Goal: Use online tool/utility: Utilize a website feature to perform a specific function

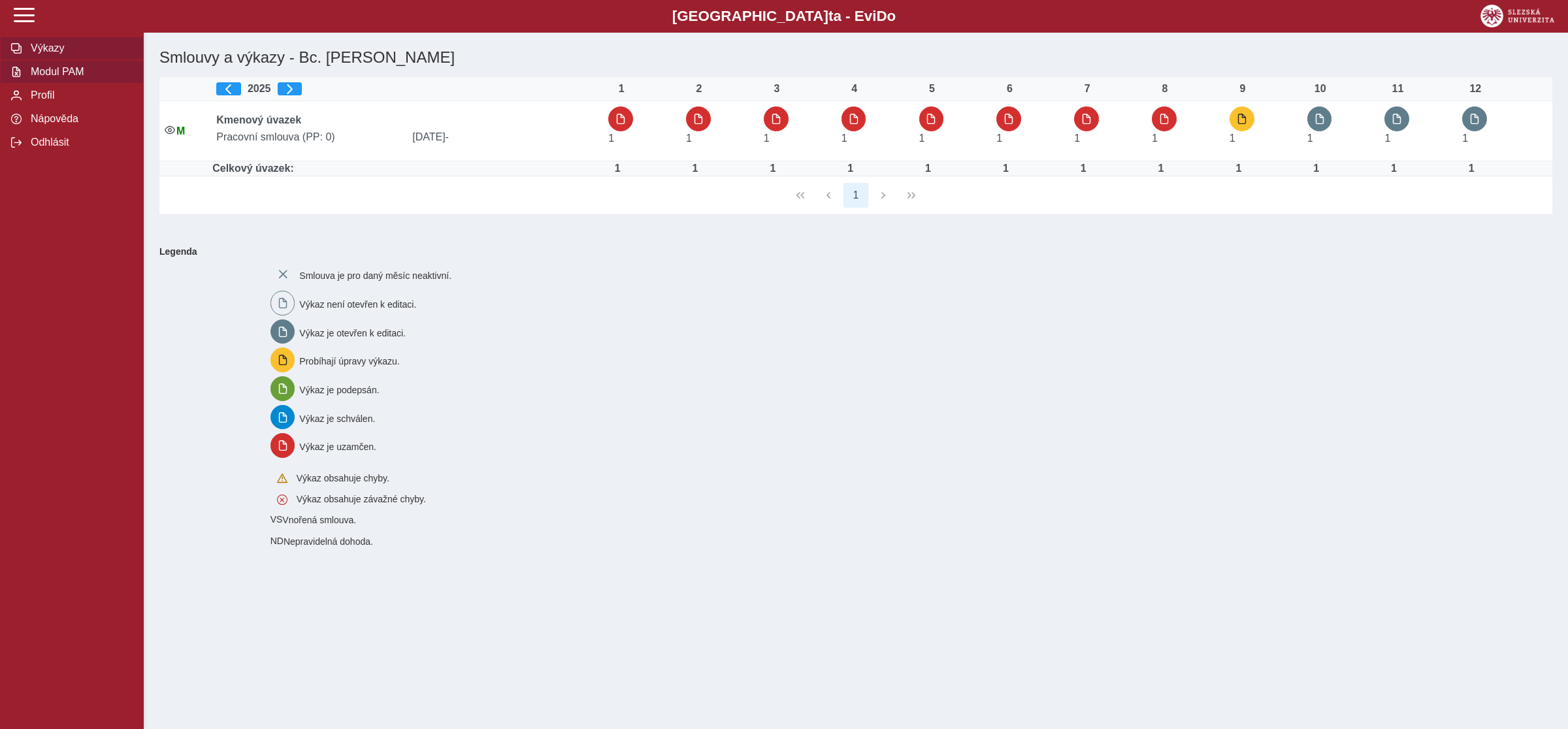
click at [56, 78] on span "Modul PAM" at bounding box center [79, 72] width 106 height 12
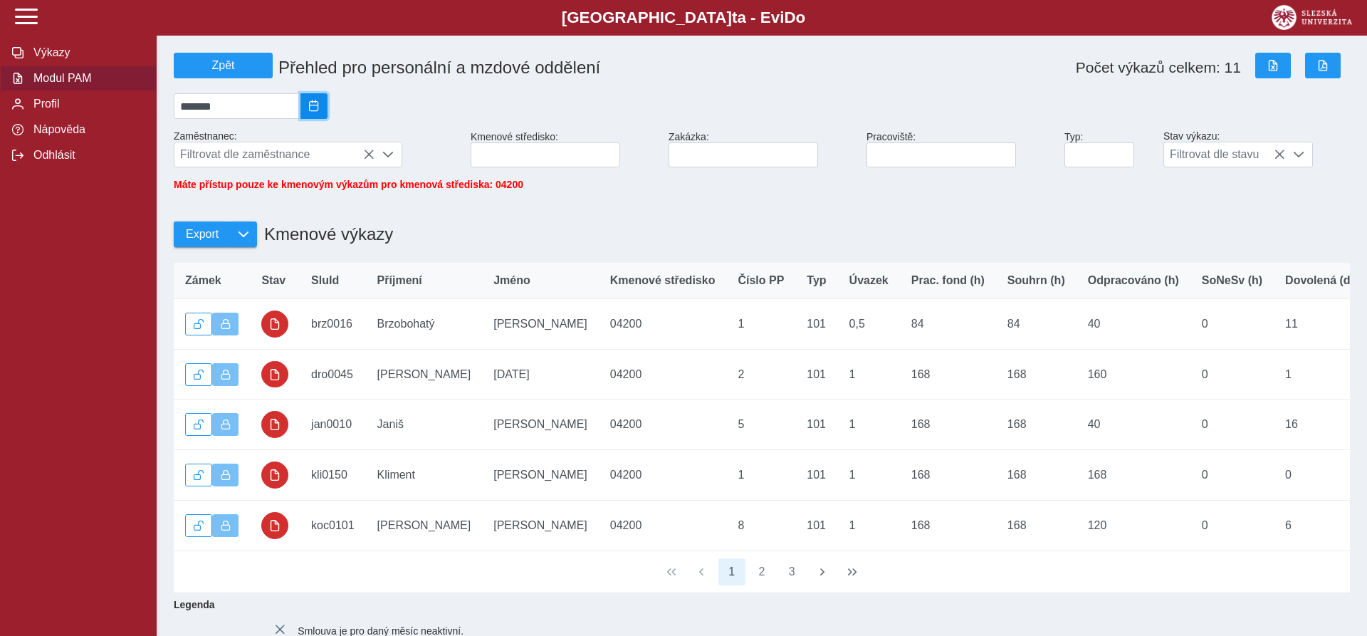
click at [320, 112] on span "2025/08" at bounding box center [313, 105] width 11 height 11
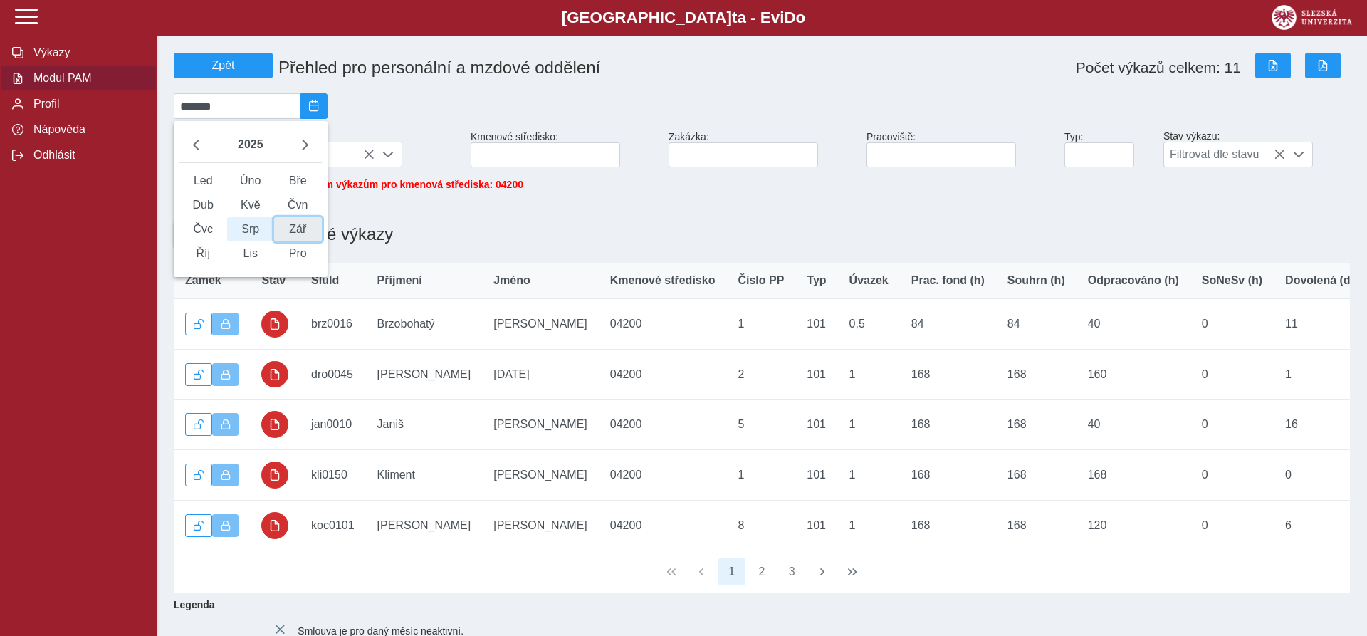
click at [308, 241] on span "Zář" at bounding box center [298, 229] width 48 height 24
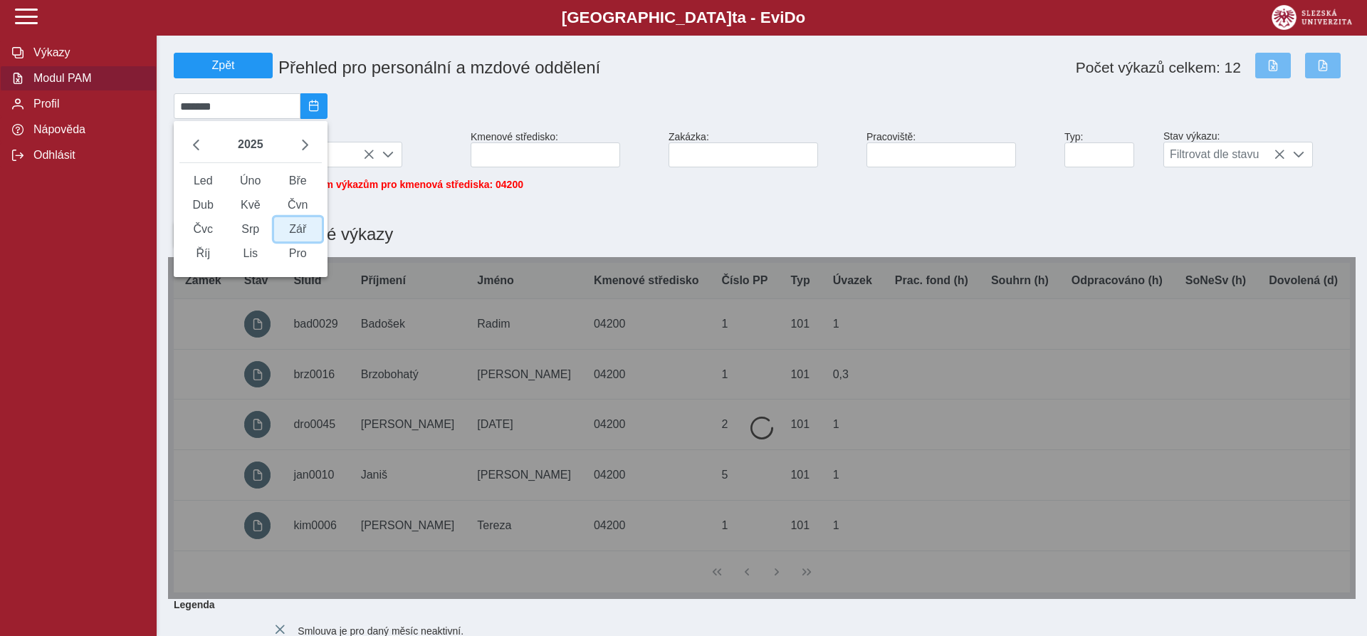
type input "*******"
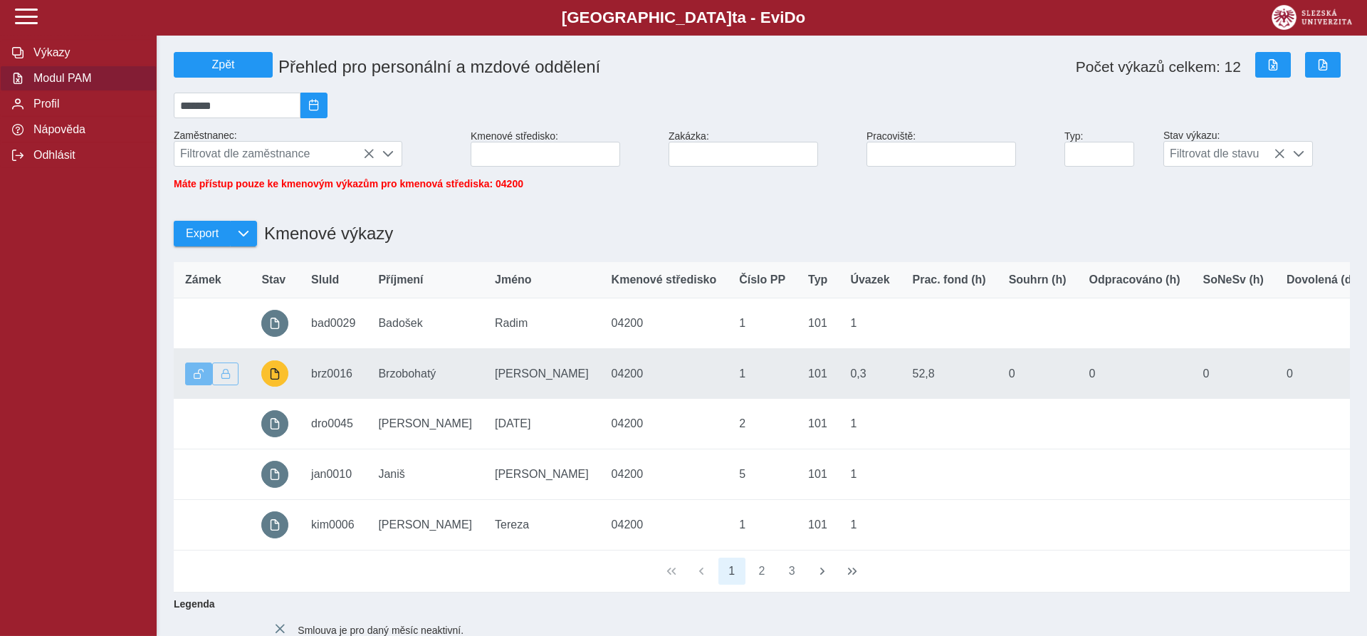
scroll to position [73, 0]
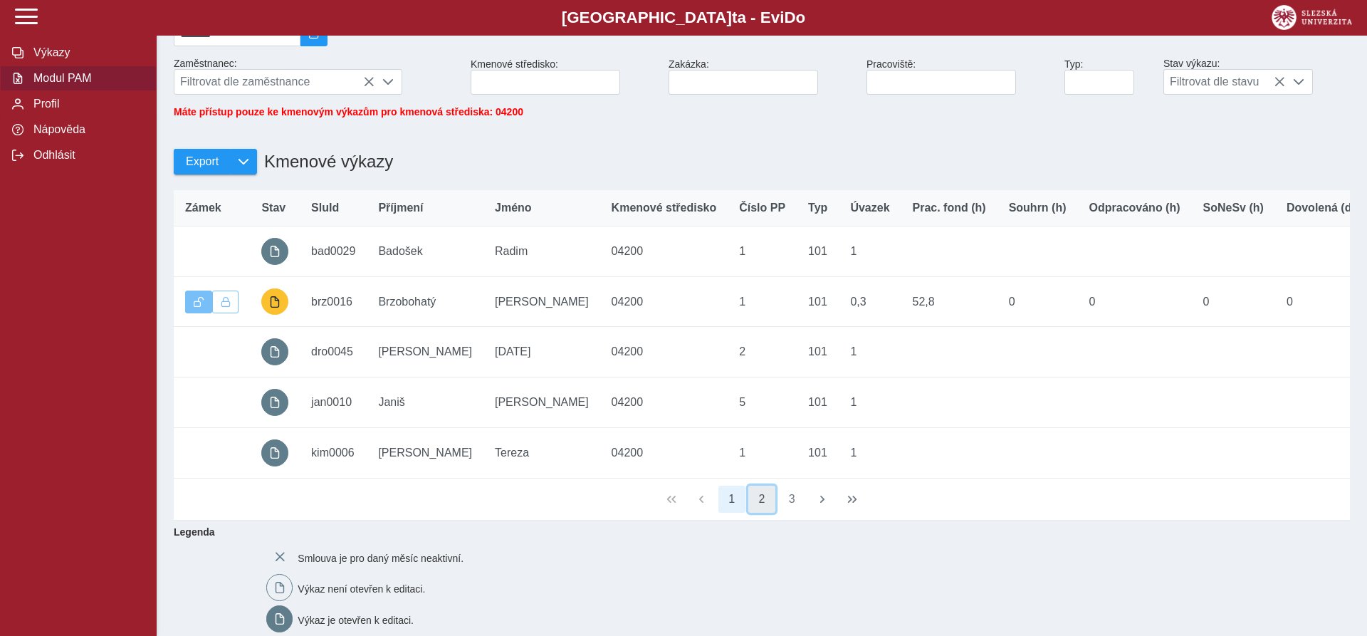
click at [761, 513] on button "2" at bounding box center [761, 499] width 27 height 27
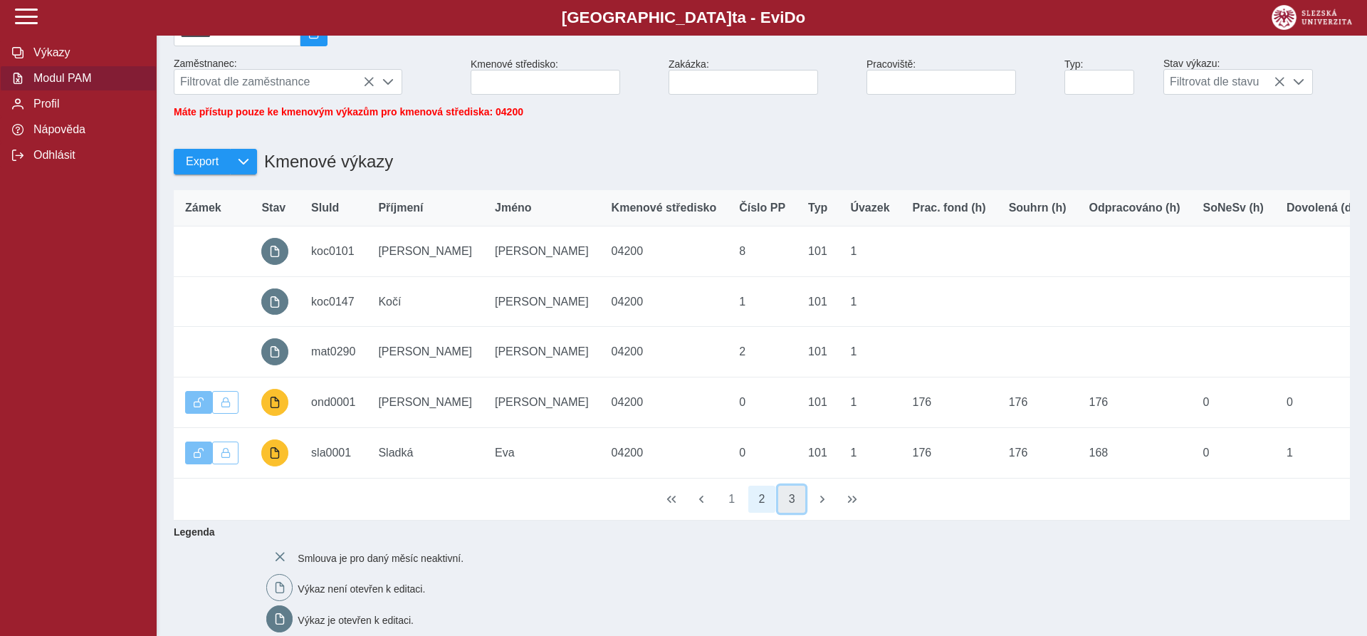
click at [788, 513] on button "3" at bounding box center [791, 499] width 27 height 27
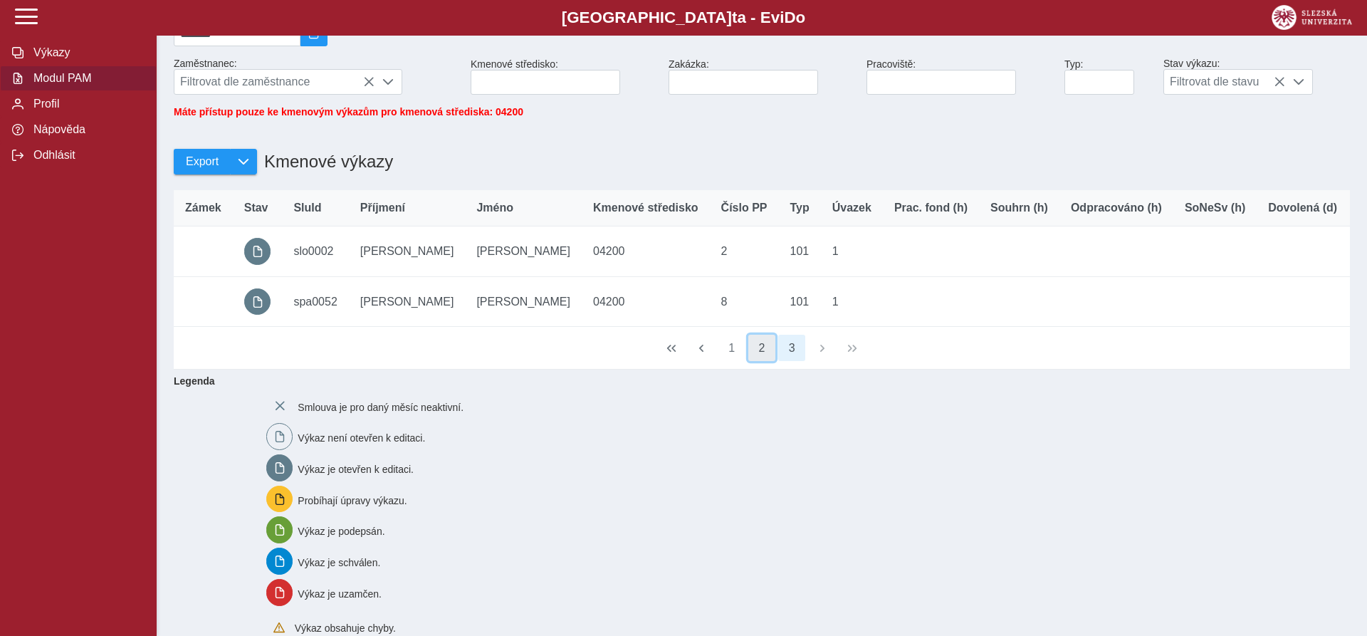
click at [770, 362] on button "2" at bounding box center [761, 348] width 27 height 27
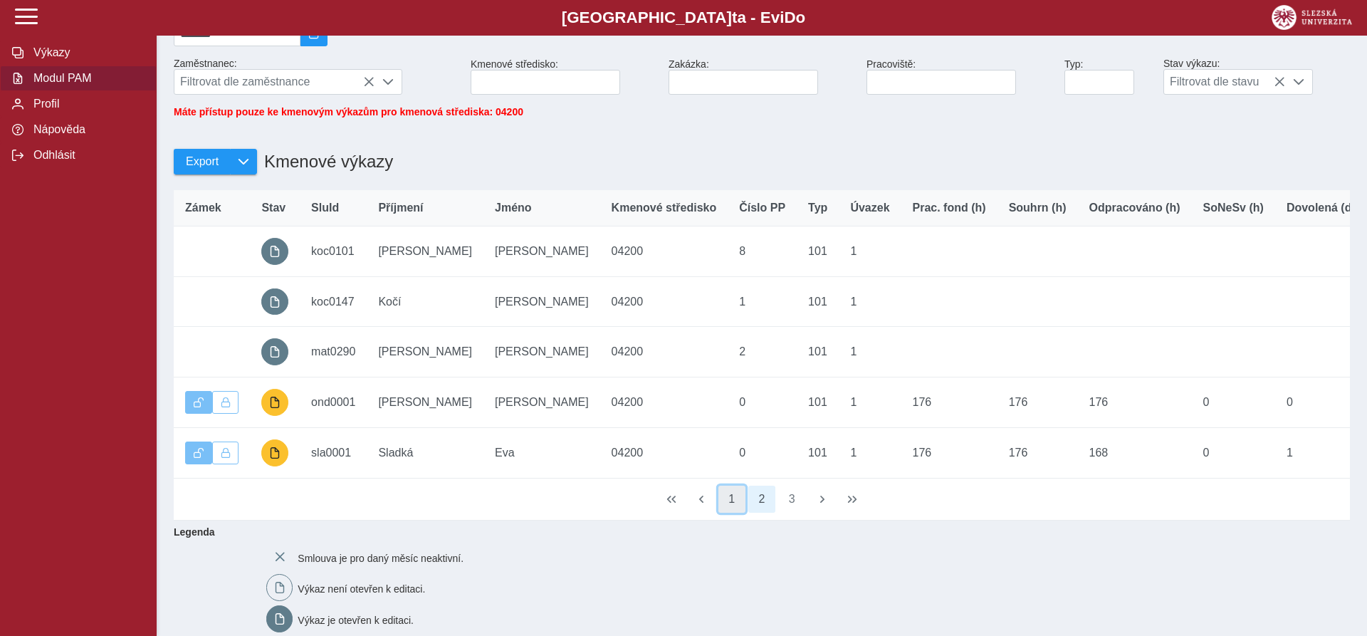
click at [733, 508] on button "1" at bounding box center [732, 499] width 27 height 27
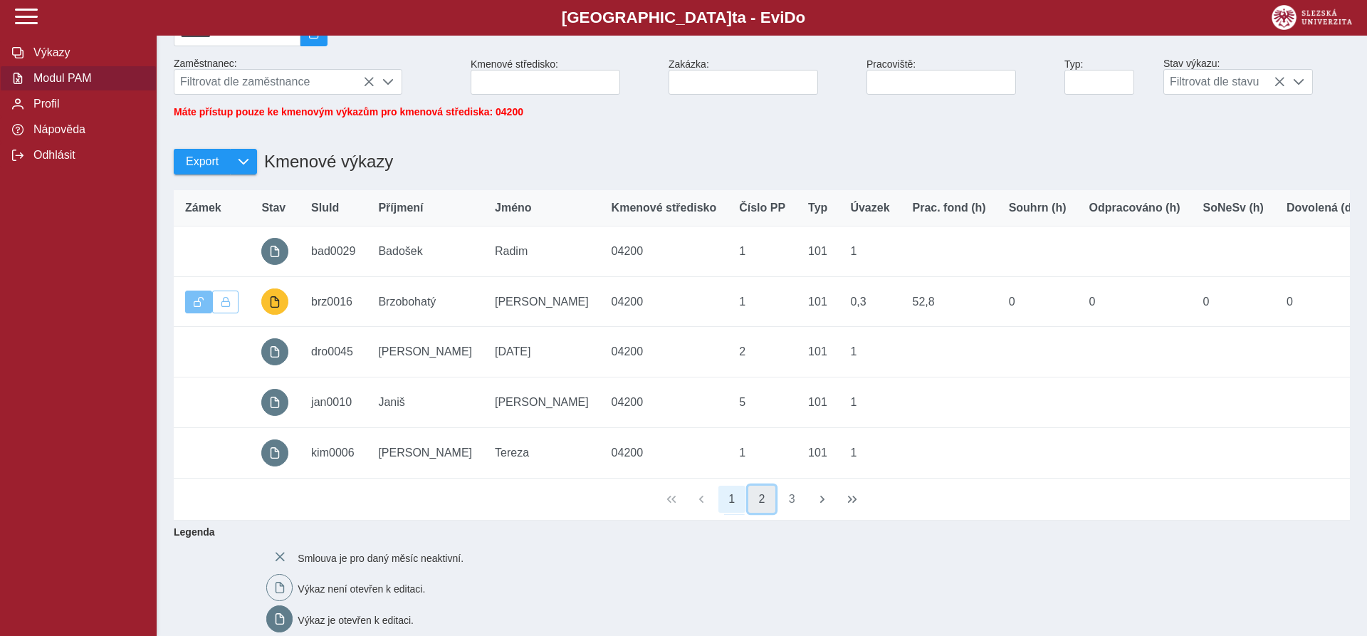
click at [766, 513] on button "2" at bounding box center [761, 499] width 27 height 27
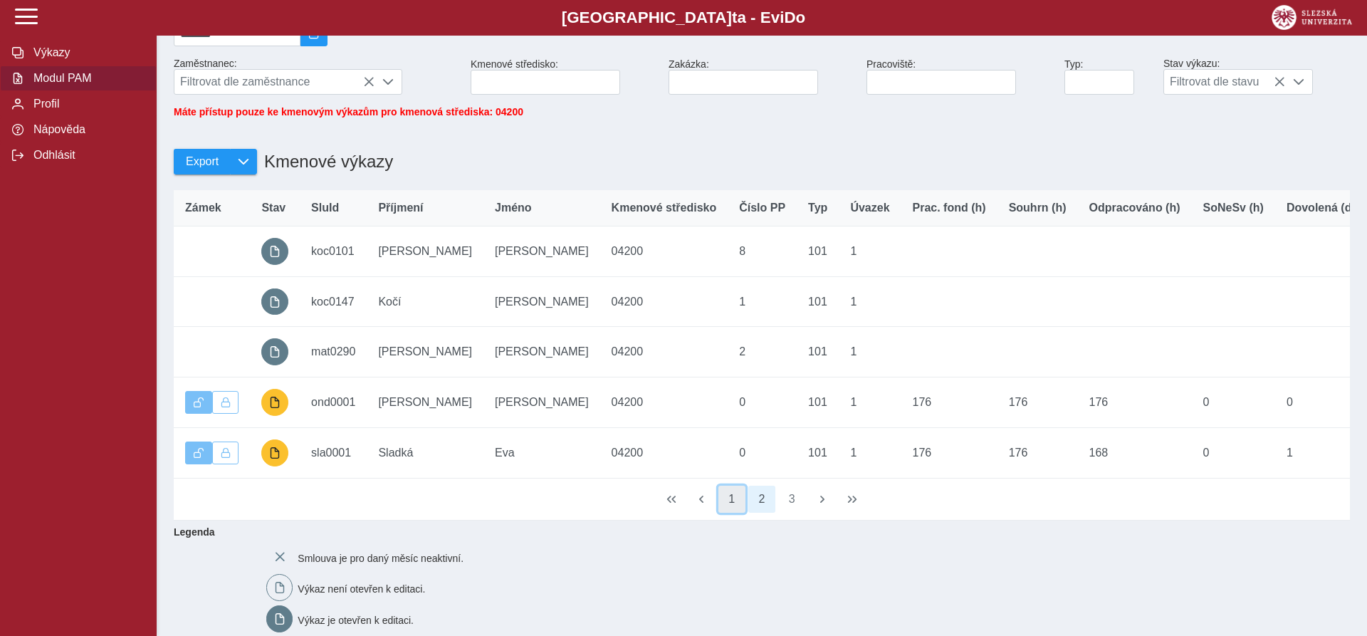
click at [735, 503] on button "1" at bounding box center [732, 499] width 27 height 27
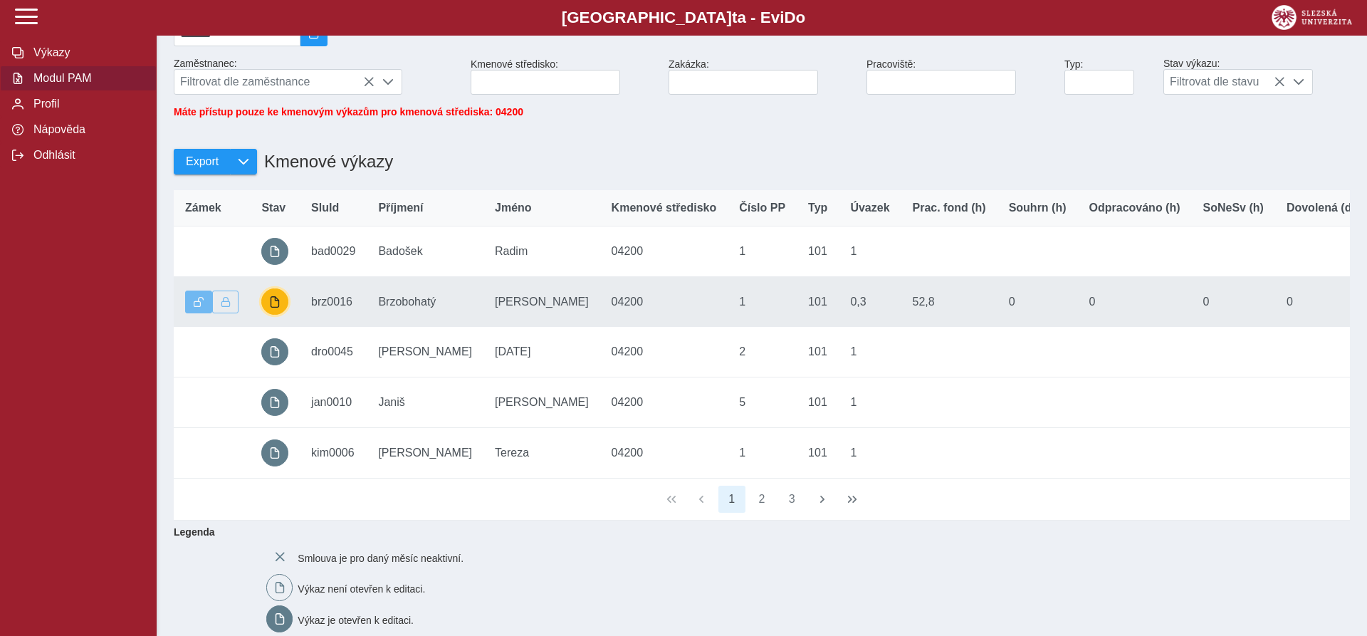
click at [274, 308] on span "button" at bounding box center [274, 301] width 11 height 11
